Goal: Navigation & Orientation: Find specific page/section

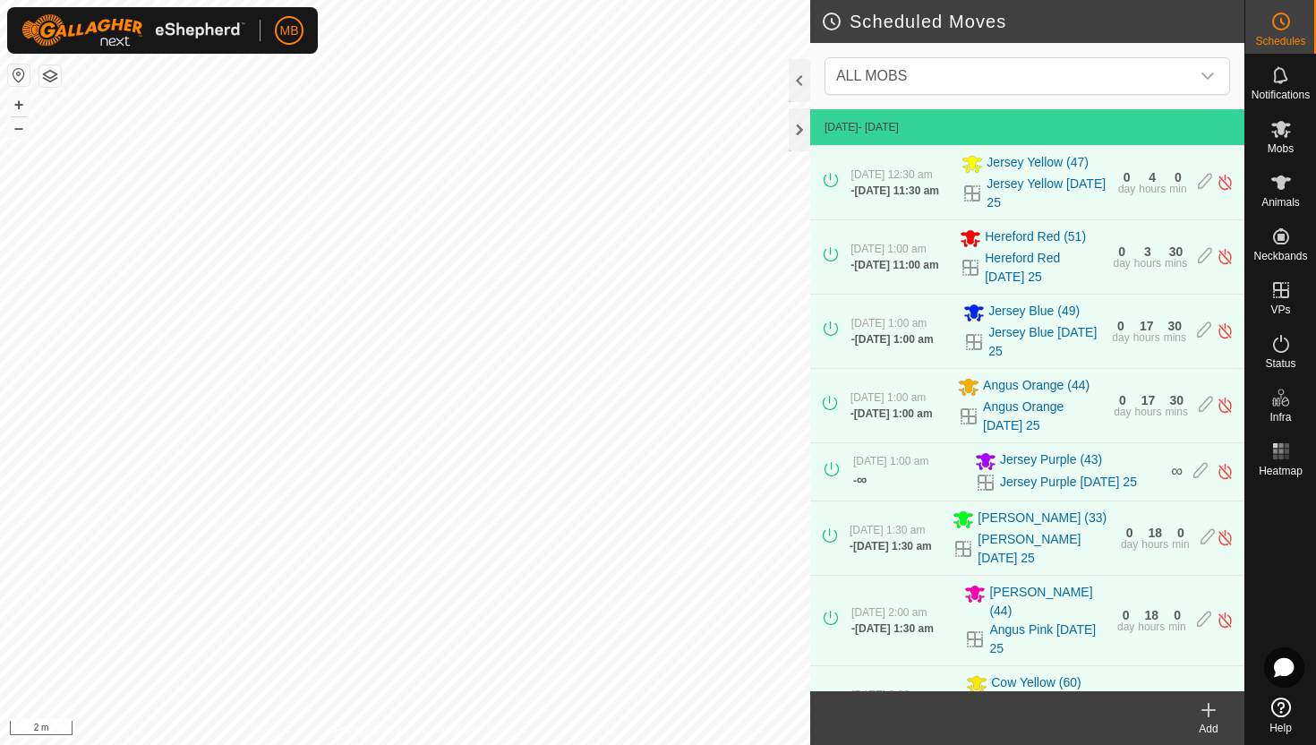
scroll to position [977, 0]
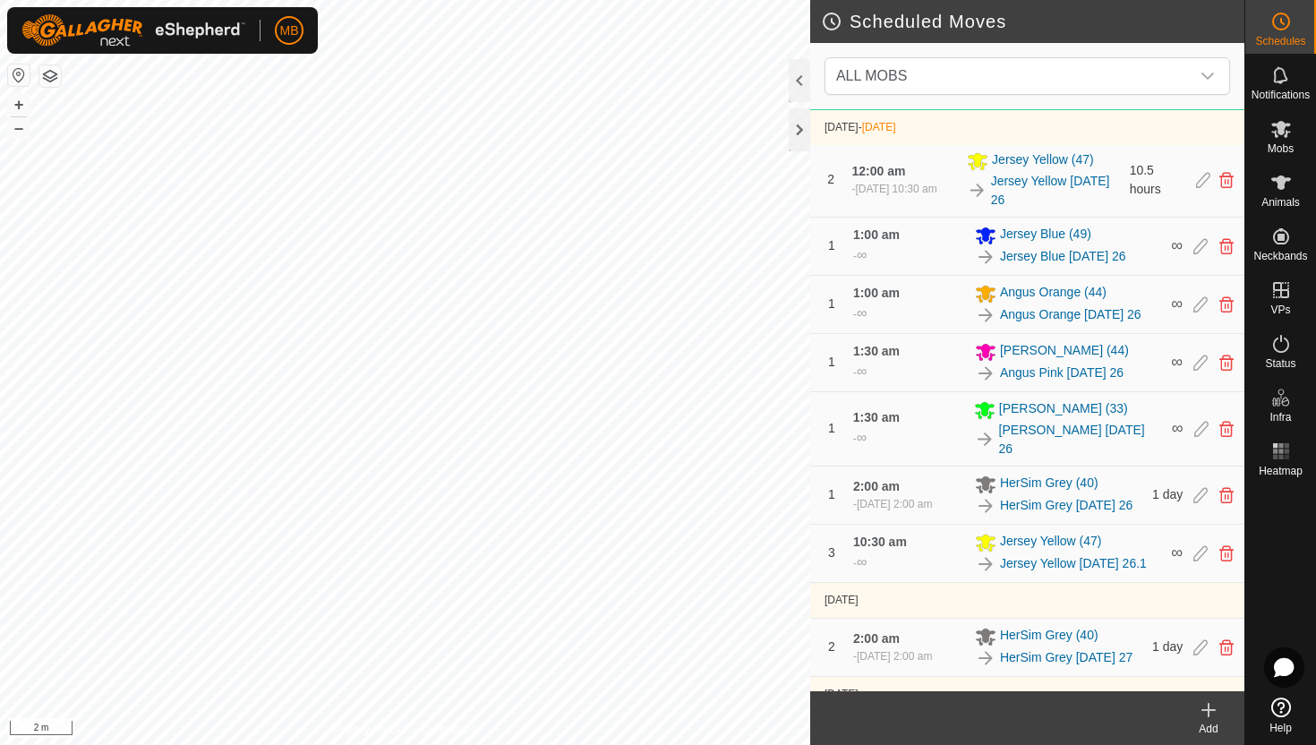
scroll to position [1043, 0]
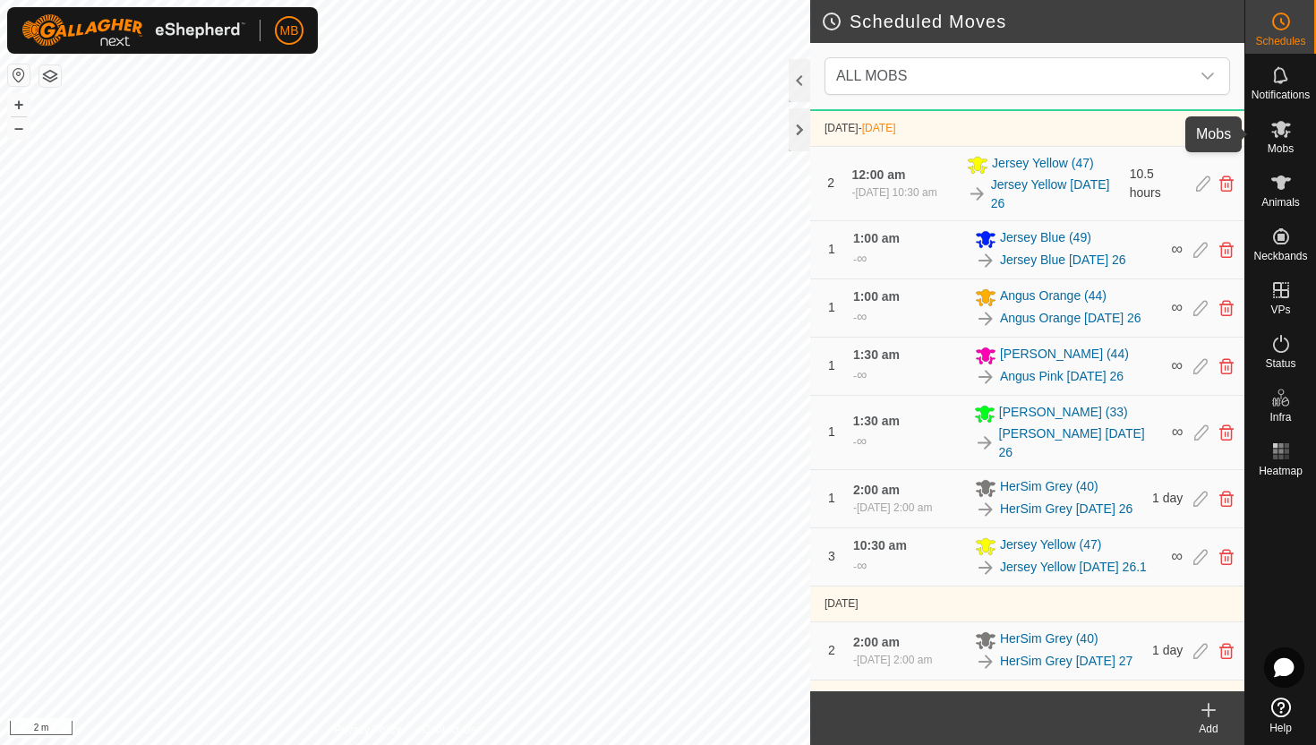
click at [1281, 143] on span "Mobs" at bounding box center [1281, 148] width 26 height 11
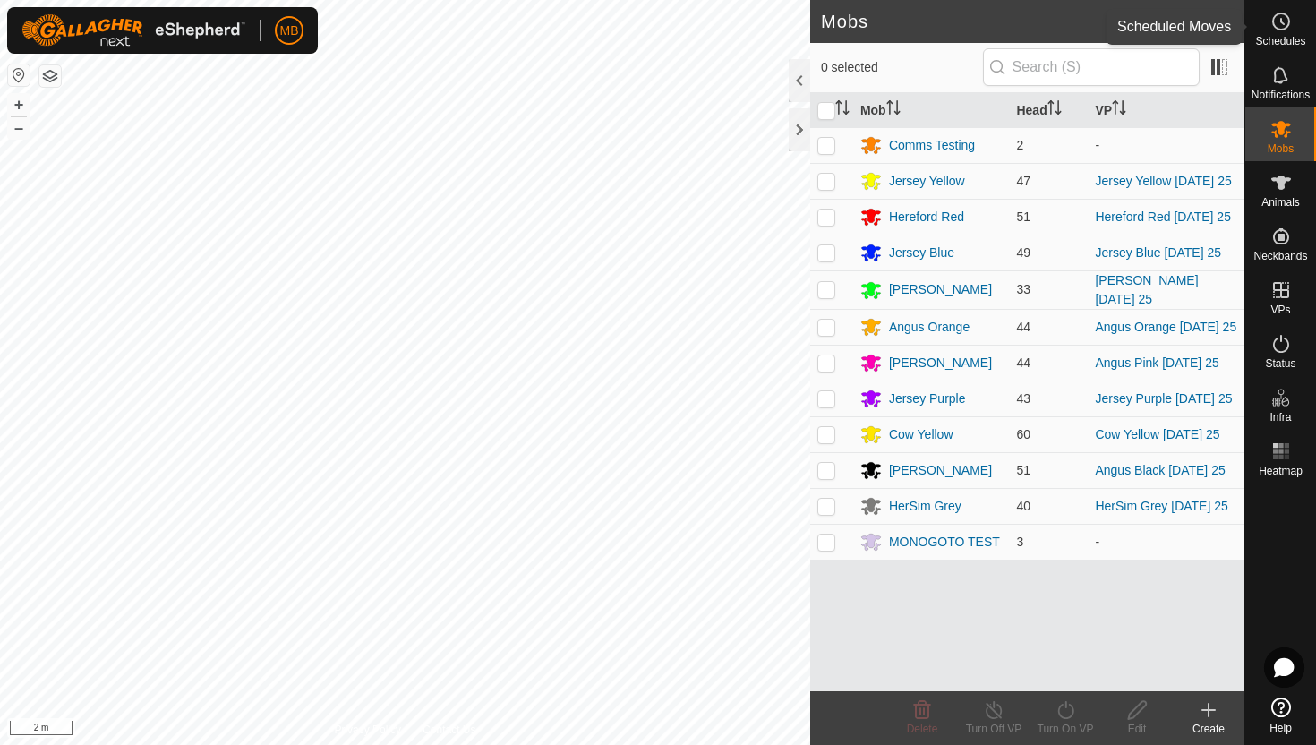
click at [1277, 27] on icon at bounding box center [1281, 21] width 21 height 21
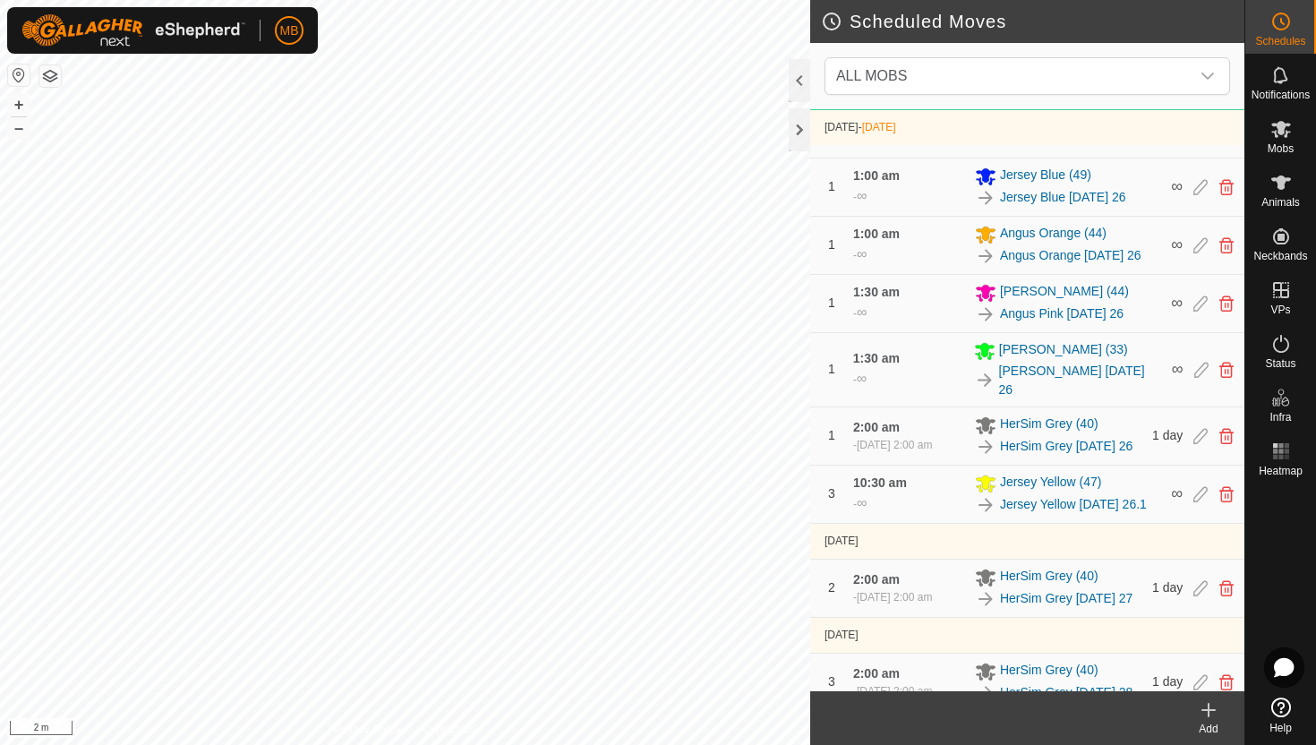
scroll to position [1114, 0]
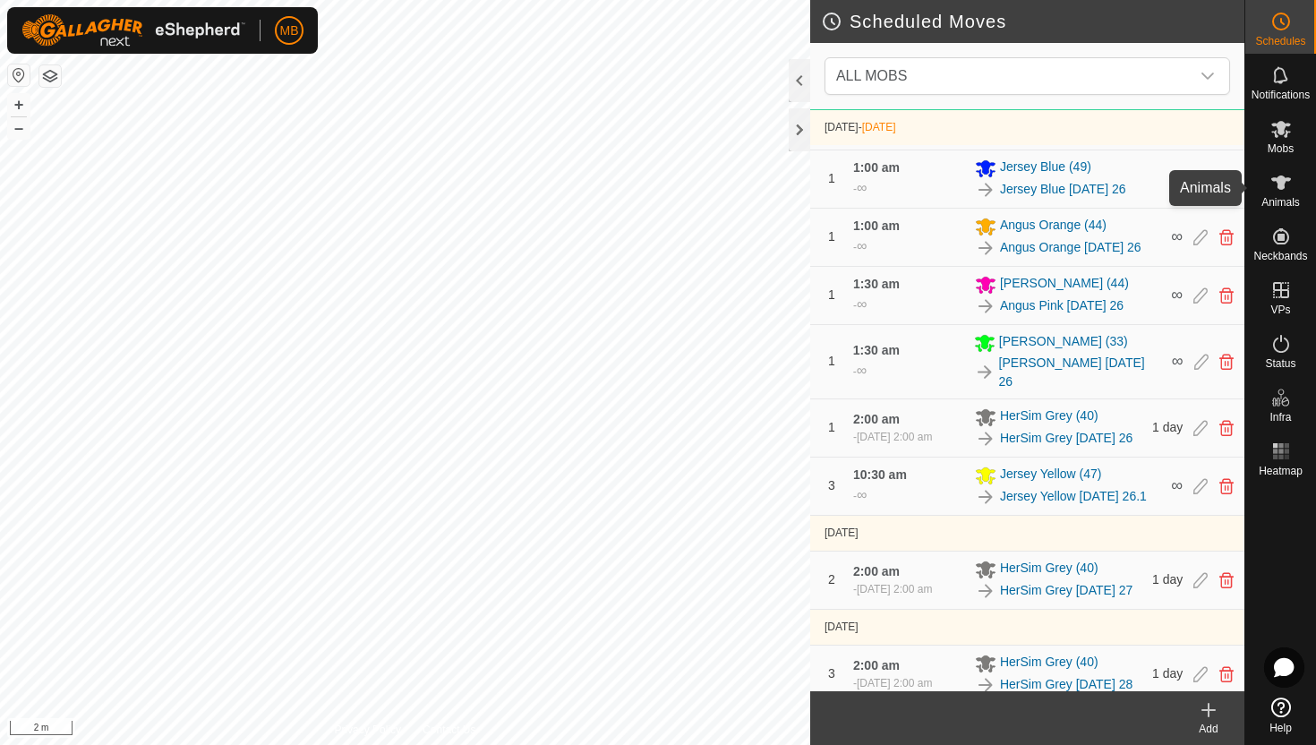
click at [1282, 184] on icon at bounding box center [1282, 183] width 20 height 14
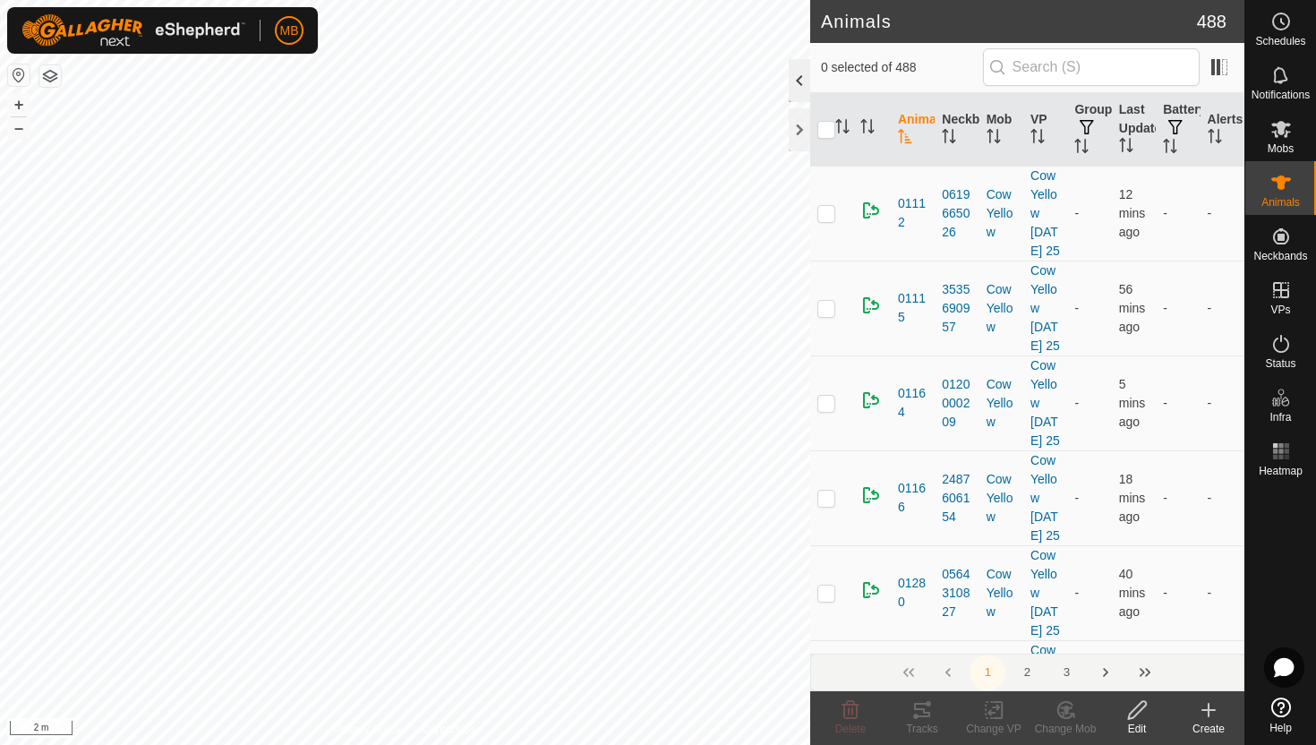
click at [802, 91] on div at bounding box center [799, 80] width 21 height 43
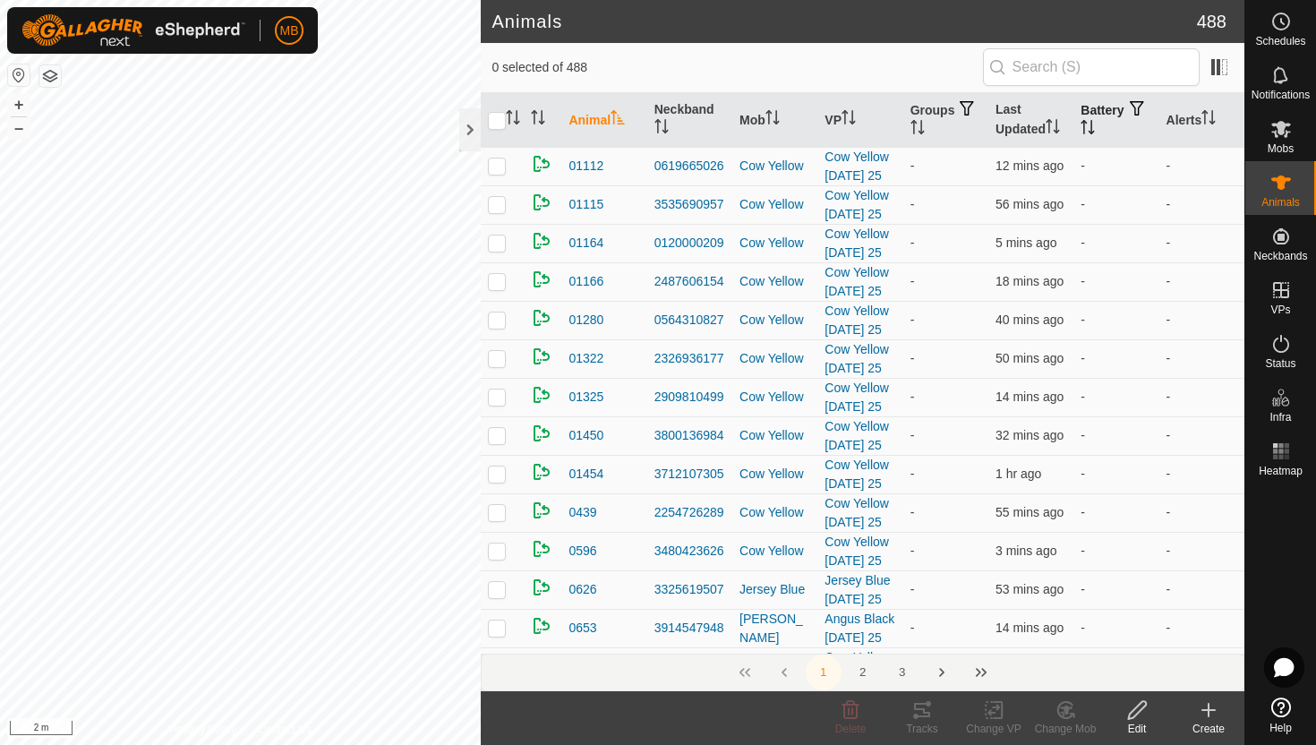
click at [1095, 124] on icon "Activate to sort" at bounding box center [1088, 127] width 14 height 14
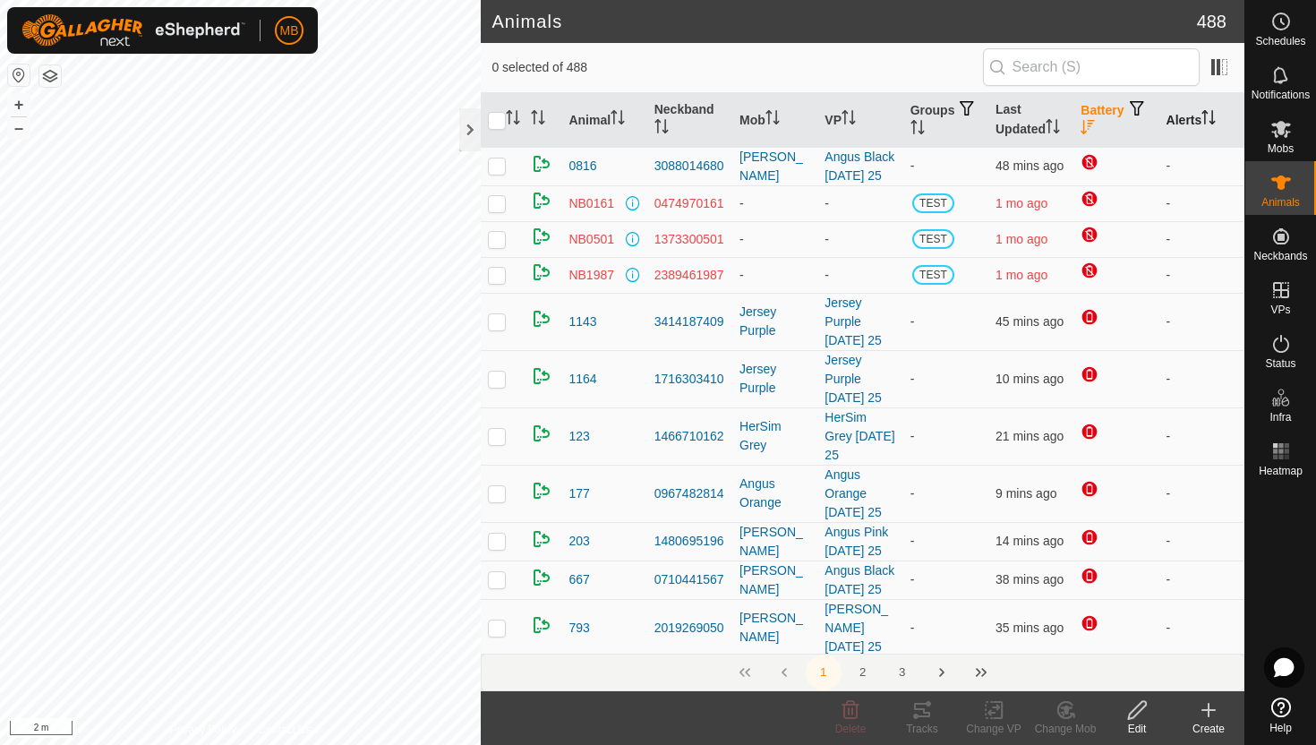
click at [1209, 112] on icon "Activate to sort" at bounding box center [1206, 112] width 6 height 4
click at [1212, 112] on icon "Activate to sort" at bounding box center [1209, 117] width 14 height 14
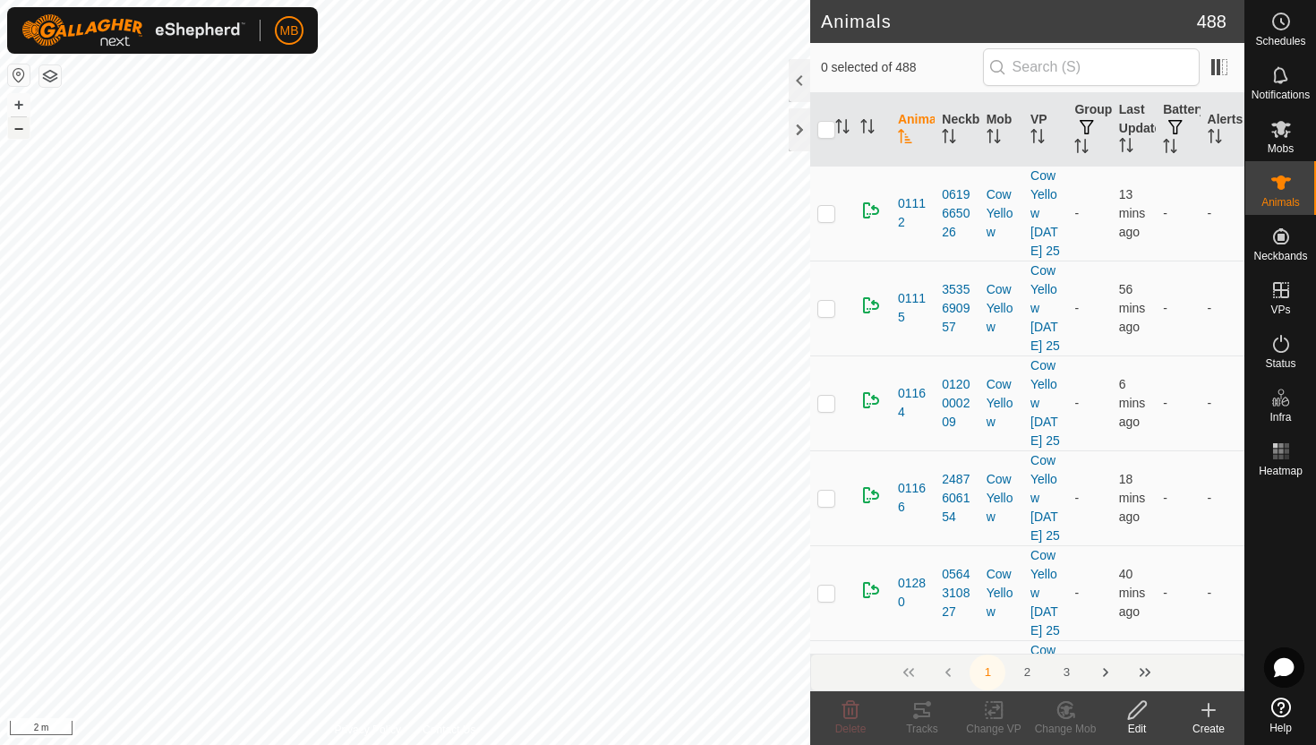
click at [23, 127] on button "–" at bounding box center [18, 127] width 21 height 21
click at [1285, 346] on icon at bounding box center [1281, 343] width 21 height 21
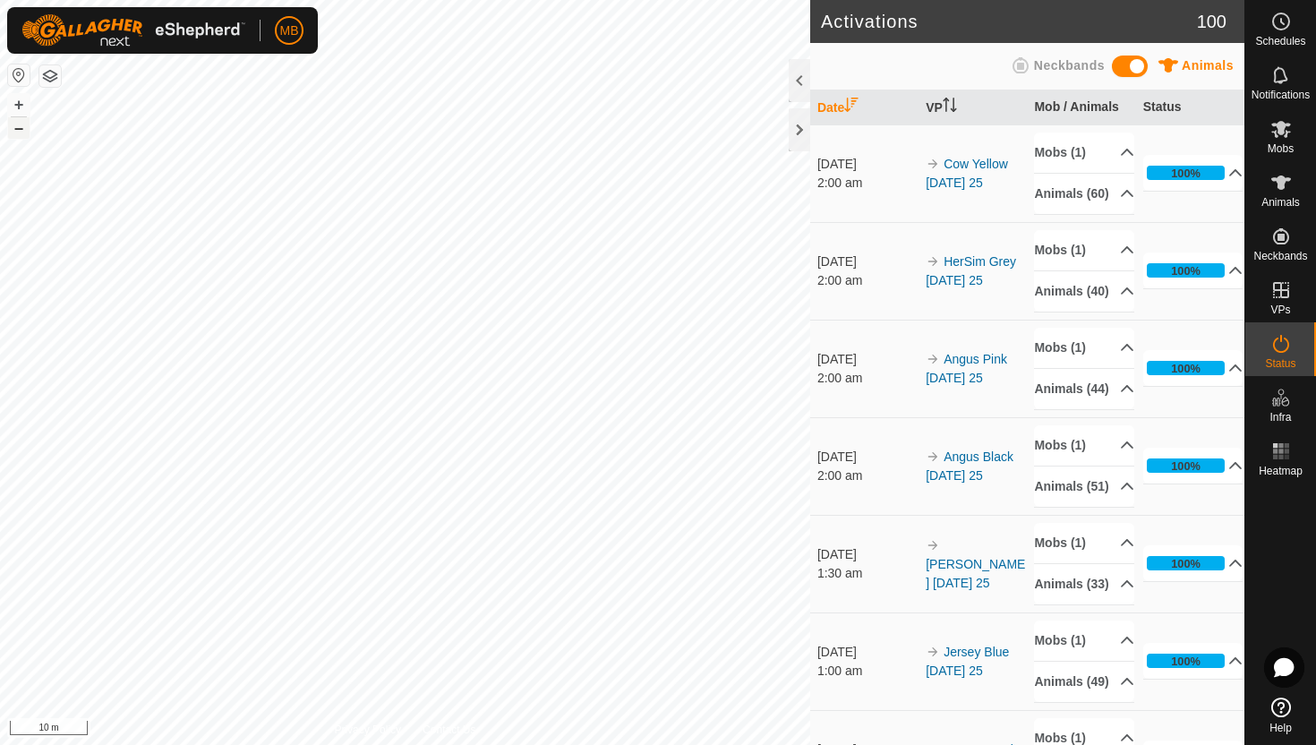
click at [14, 131] on button "–" at bounding box center [18, 127] width 21 height 21
click at [287, 0] on html "MB My Account Settings Logout Schedules Notifications Mobs Animals Neckbands VP…" at bounding box center [658, 372] width 1316 height 745
click at [69, 53] on div "MB Schedules Notifications Mobs Animals Neckbands VPs Status Infra Heatmap Help…" at bounding box center [658, 372] width 1316 height 745
click at [21, 134] on button "–" at bounding box center [18, 127] width 21 height 21
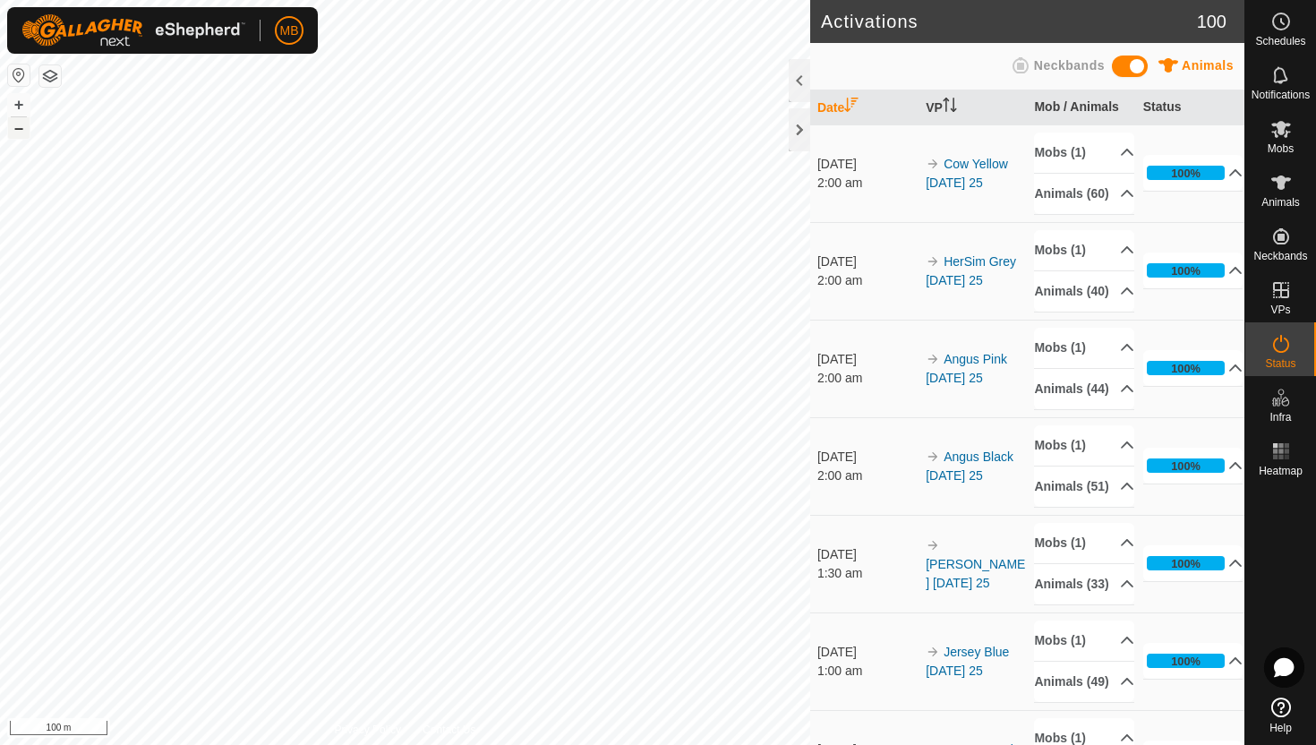
click at [21, 134] on button "–" at bounding box center [18, 127] width 21 height 21
